Goal: Navigation & Orientation: Understand site structure

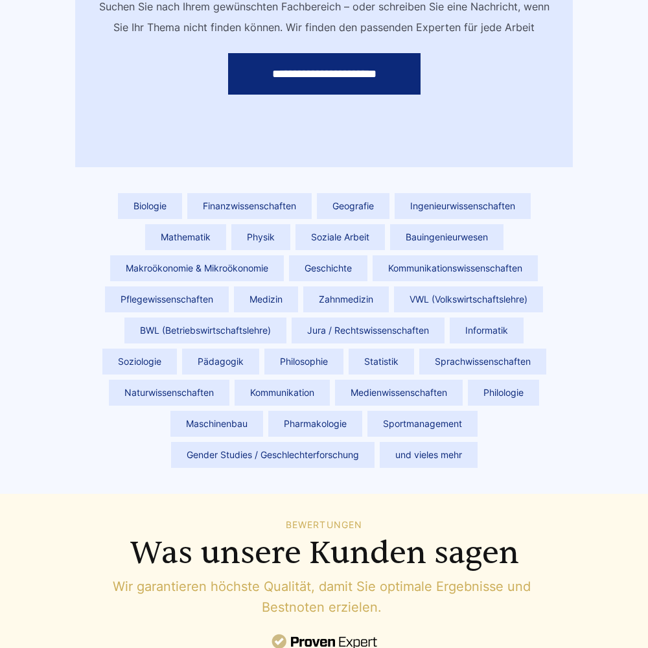
scroll to position [5830, 0]
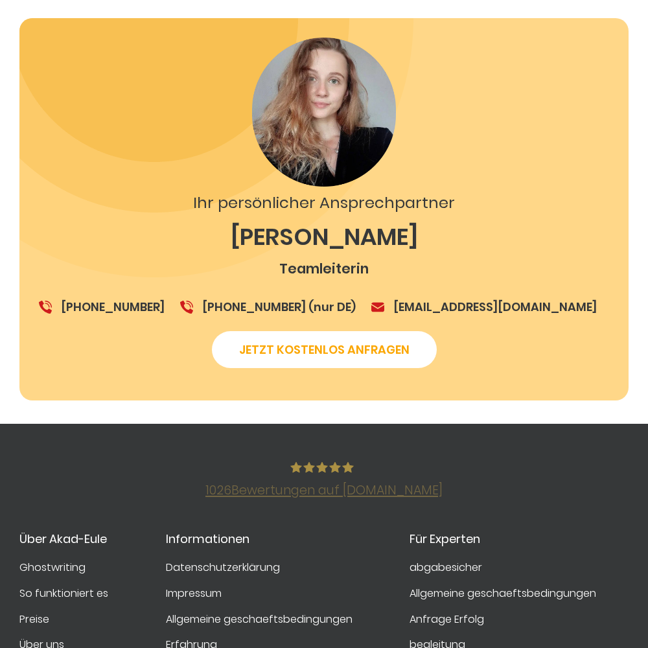
scroll to position [2260, 0]
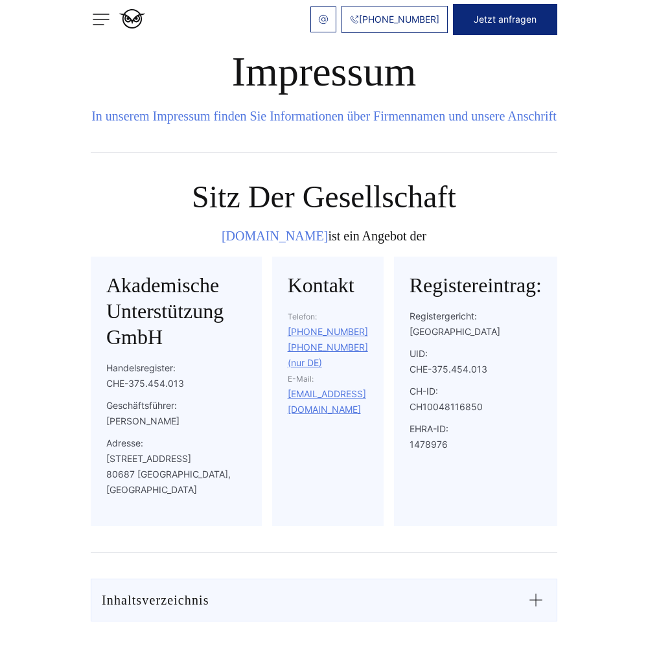
scroll to position [1208, 0]
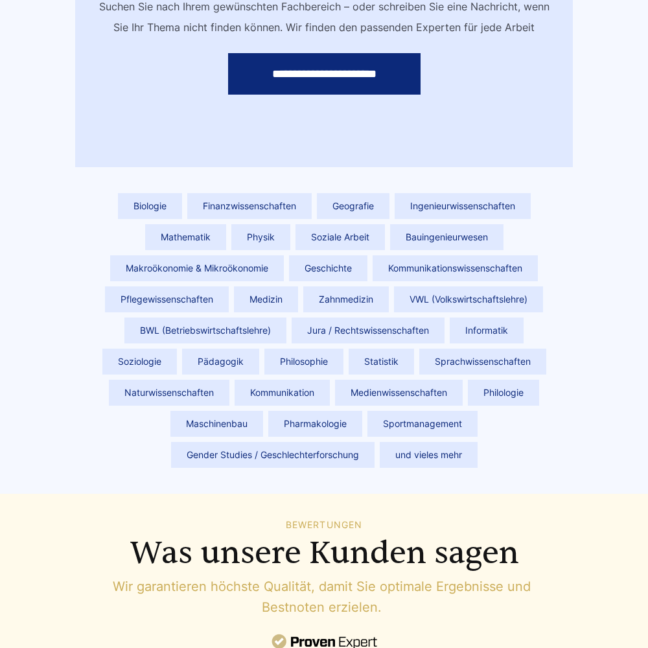
scroll to position [5830, 0]
